Goal: Navigation & Orientation: Find specific page/section

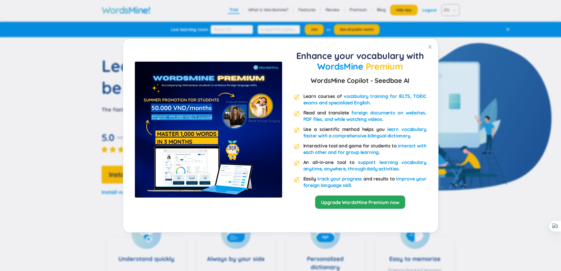
drag, startPoint x: 0, startPoint y: 0, endPoint x: 506, endPoint y: 63, distance: 510.1
click at [518, 62] on div "Enhance your vocabulary with WordsMine Premium WordsMine Copilot - Seedbae AI L…" at bounding box center [280, 135] width 561 height 271
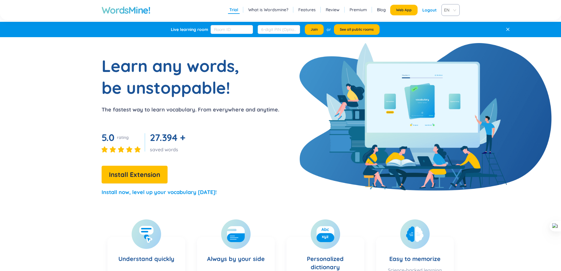
click at [431, 11] on div "Logout" at bounding box center [429, 10] width 14 height 11
click at [325, 9] on link "Review" at bounding box center [324, 10] width 14 height 6
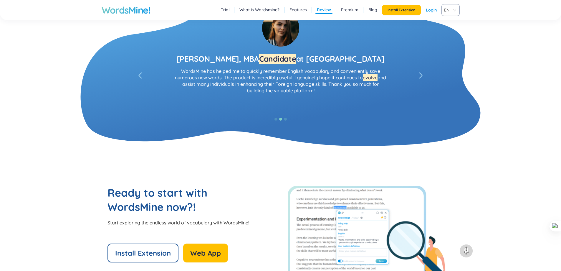
click at [354, 9] on link "Premium" at bounding box center [349, 10] width 17 height 6
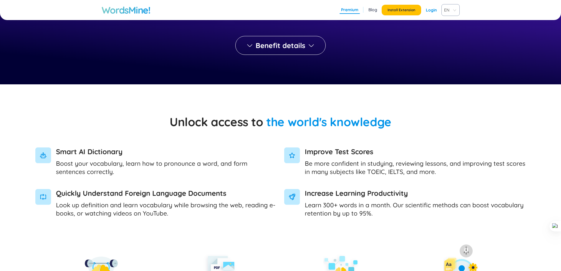
scroll to position [383, 0]
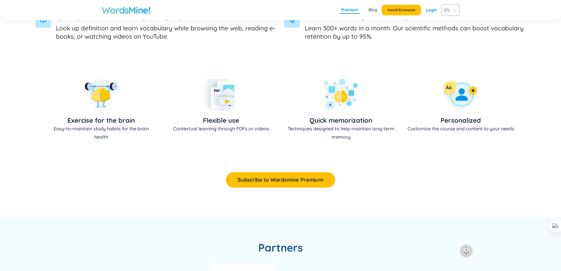
click at [437, 9] on div "Install Extension Login" at bounding box center [412, 10] width 60 height 11
click at [430, 7] on link "Login" at bounding box center [431, 10] width 11 height 11
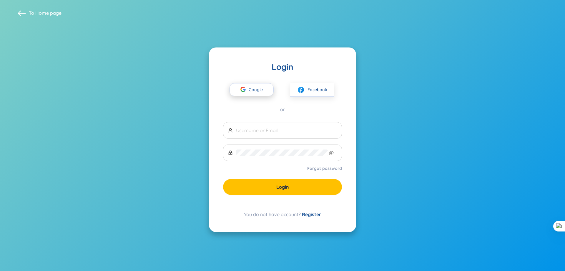
click at [261, 93] on span "Google" at bounding box center [257, 89] width 17 height 12
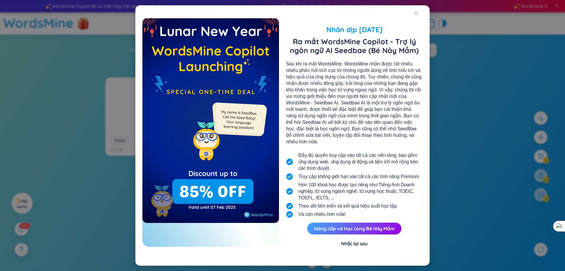
click at [415, 16] on icon "Close" at bounding box center [416, 13] width 5 height 5
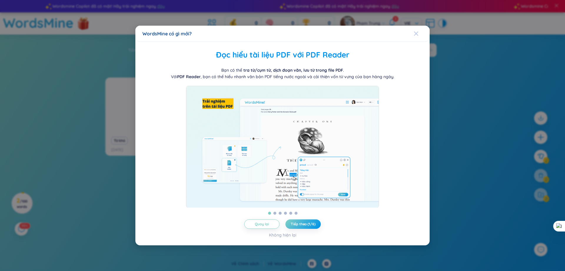
click at [417, 31] on icon "Close" at bounding box center [416, 33] width 5 height 5
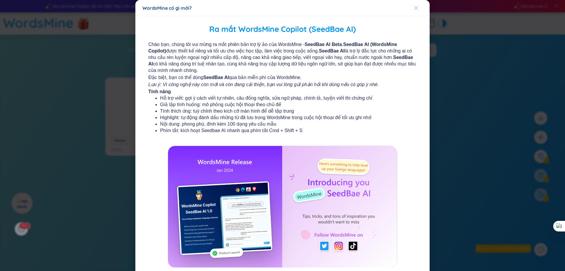
click at [414, 8] on icon "Close" at bounding box center [416, 8] width 4 height 4
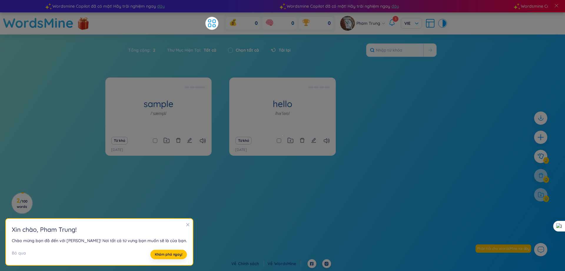
click at [327, 67] on section "Sắp xếp Chữ cái tăng dần Chữ cái giảm dần Thời gian xa nhất Thời gian gần nhất …" at bounding box center [282, 136] width 565 height 205
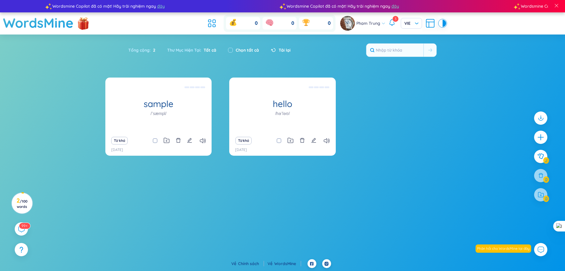
click at [384, 22] on icon at bounding box center [384, 23] width 4 height 4
click at [214, 26] on icon at bounding box center [212, 23] width 11 height 11
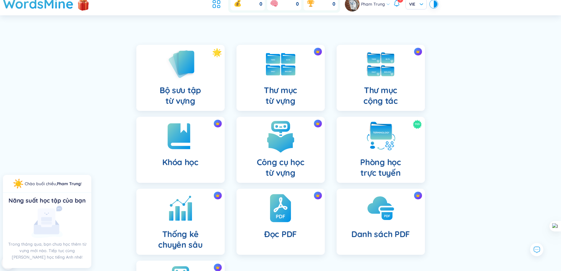
scroll to position [29, 0]
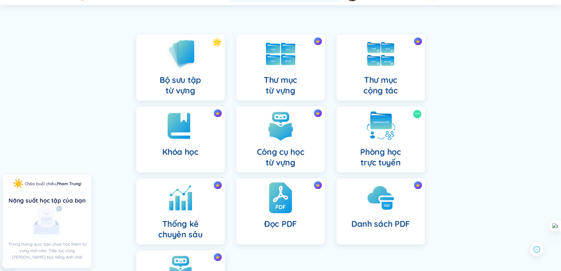
click at [288, 178] on div "Đọc PDF" at bounding box center [280, 211] width 88 height 66
